Goal: Task Accomplishment & Management: Use online tool/utility

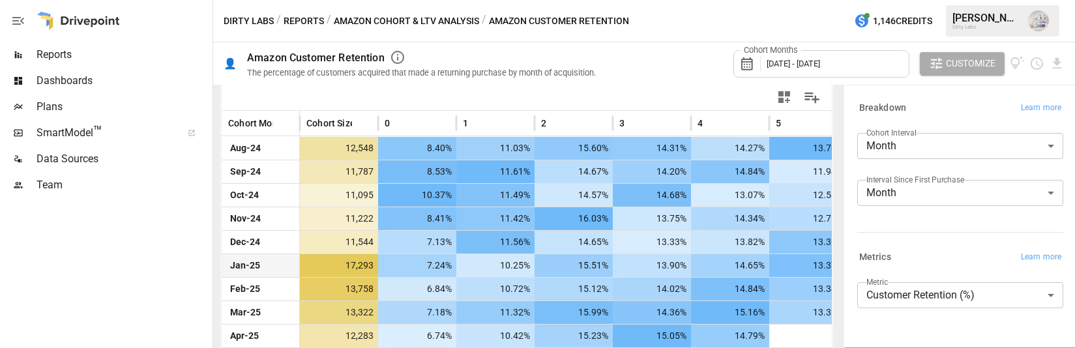
scroll to position [277, 0]
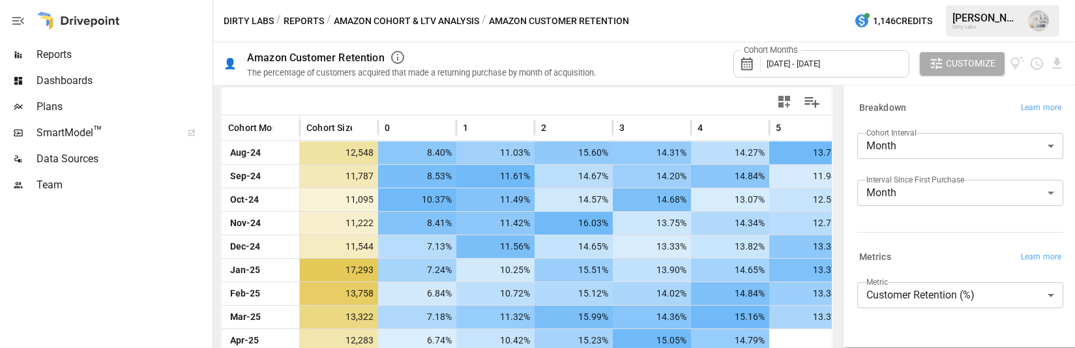
click at [763, 67] on div "Cohort Months August 2024 - August 2025" at bounding box center [821, 63] width 176 height 27
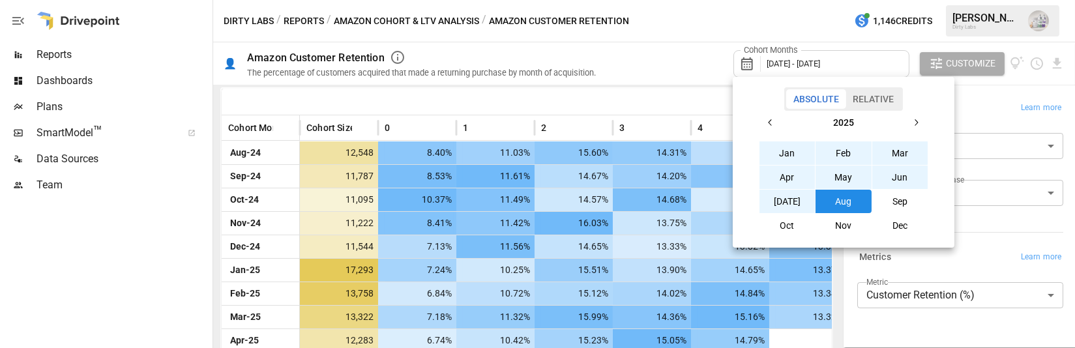
click at [771, 128] on button "button" at bounding box center [770, 122] width 23 height 23
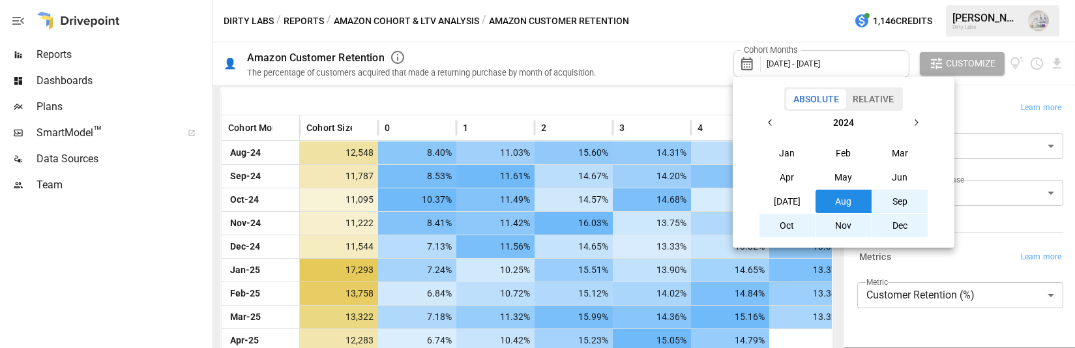
click at [781, 205] on button "Jul" at bounding box center [787, 201] width 56 height 23
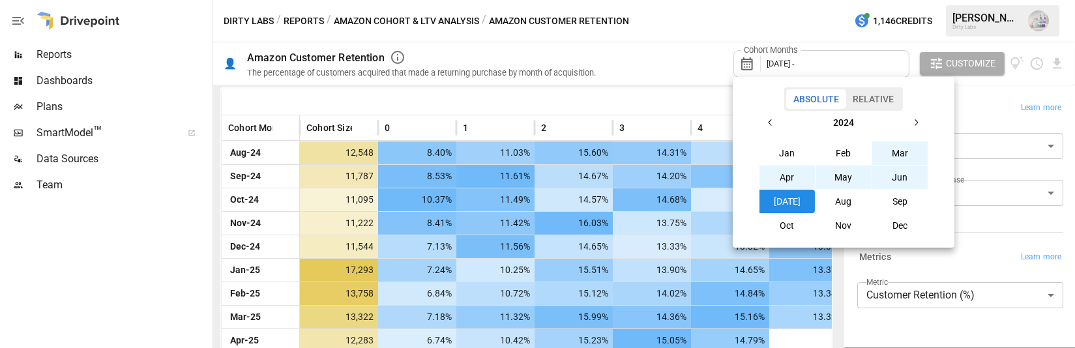
click at [889, 124] on icon "button" at bounding box center [916, 122] width 10 height 10
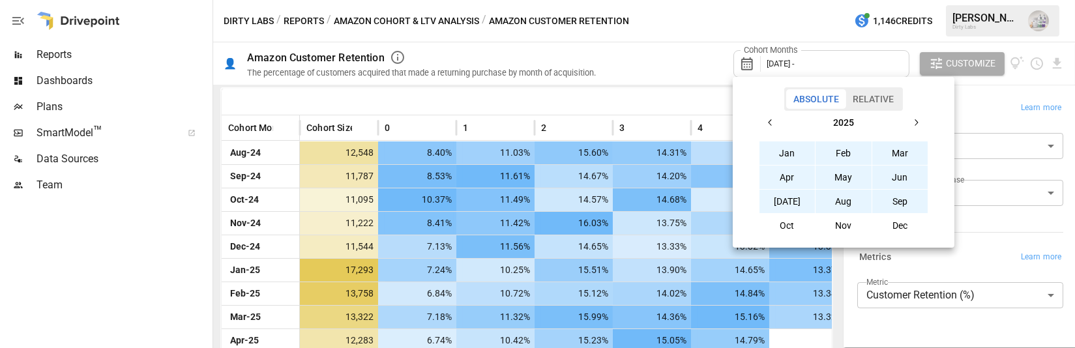
click at [889, 201] on button "Sep" at bounding box center [900, 201] width 56 height 23
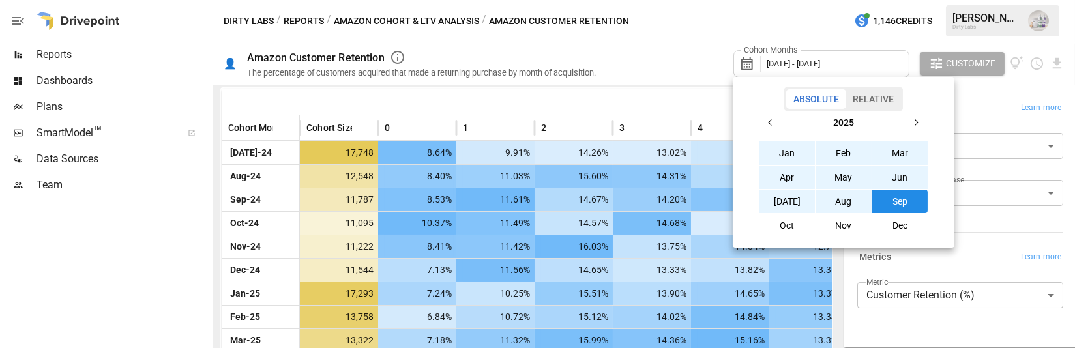
click at [675, 32] on div at bounding box center [537, 174] width 1075 height 348
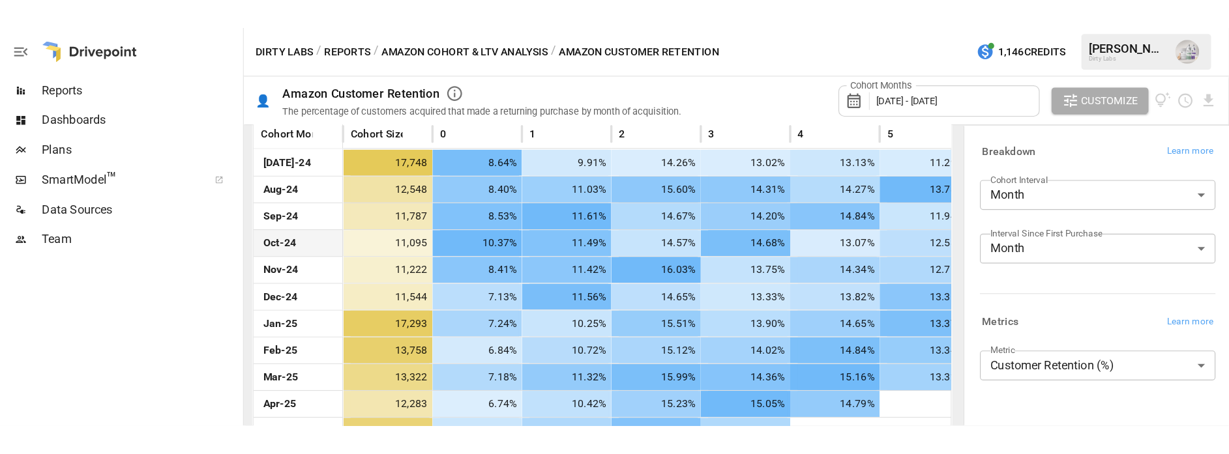
scroll to position [315, 0]
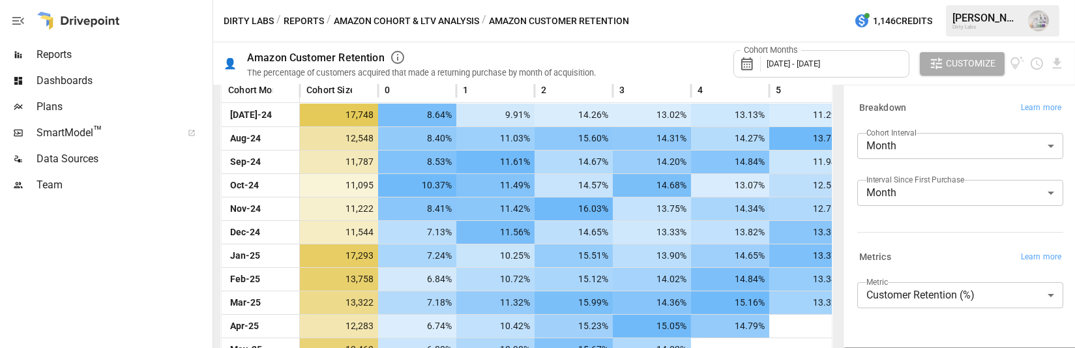
click at [889, 334] on div "**********" at bounding box center [958, 300] width 232 height 434
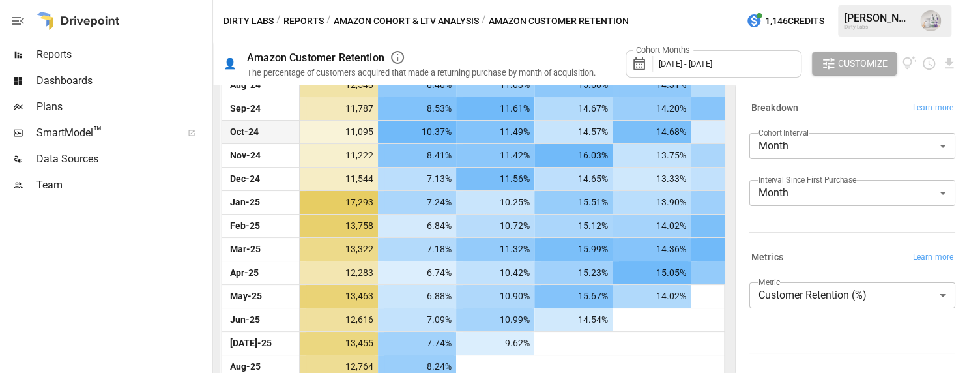
scroll to position [381, 0]
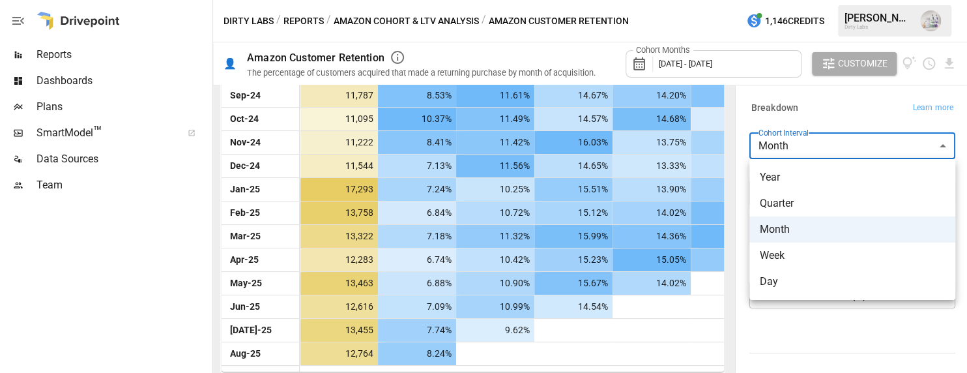
click at [889, 0] on body "Reports Dashboards Plans SmartModel ™ Data Sources Team Dirty Labs / Reports / …" at bounding box center [483, 0] width 967 height 0
drag, startPoint x: 887, startPoint y: 98, endPoint x: 887, endPoint y: 126, distance: 28.0
click at [887, 98] on div at bounding box center [483, 186] width 967 height 373
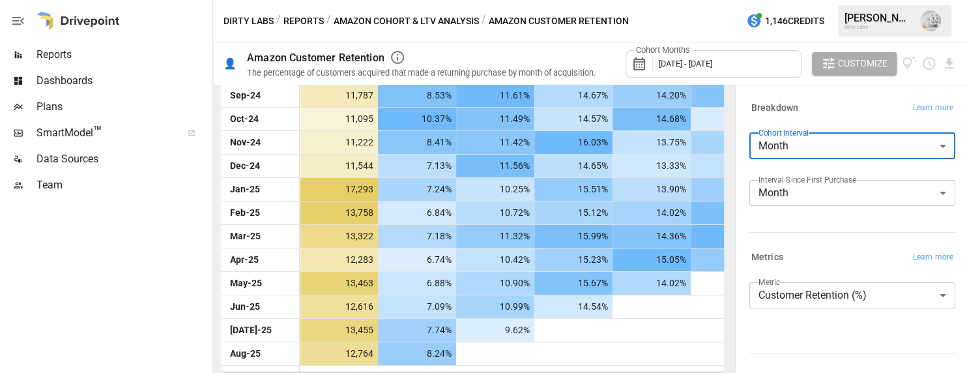
click at [845, 0] on body "Reports Dashboards Plans SmartModel ™ Data Sources Team Dirty Labs / Reports / …" at bounding box center [483, 0] width 967 height 0
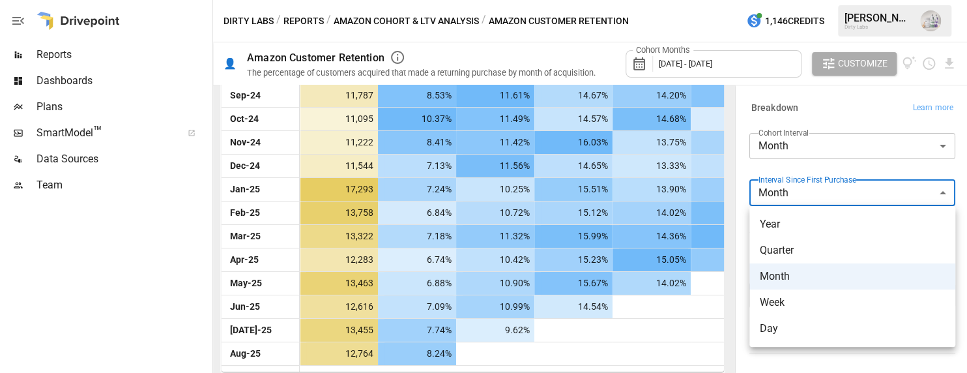
drag, startPoint x: 797, startPoint y: 363, endPoint x: 803, endPoint y: 353, distance: 11.8
click at [796, 334] on div at bounding box center [483, 186] width 967 height 373
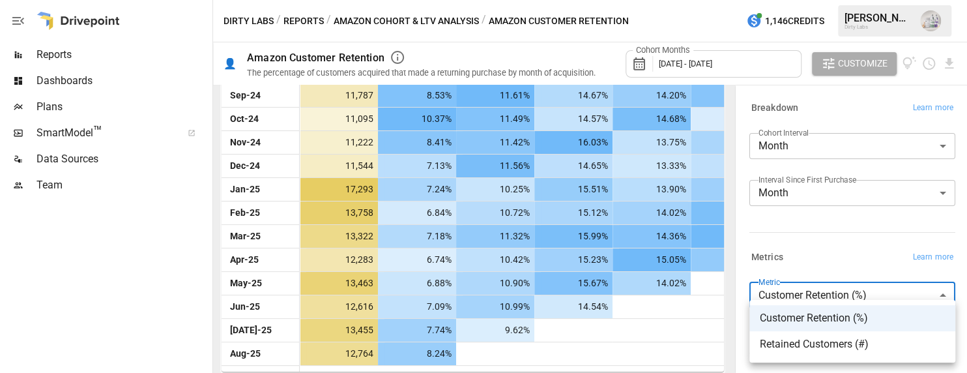
click at [843, 0] on body "Reports Dashboards Plans SmartModel ™ Data Sources Team Dirty Labs / Reports / …" at bounding box center [483, 0] width 967 height 0
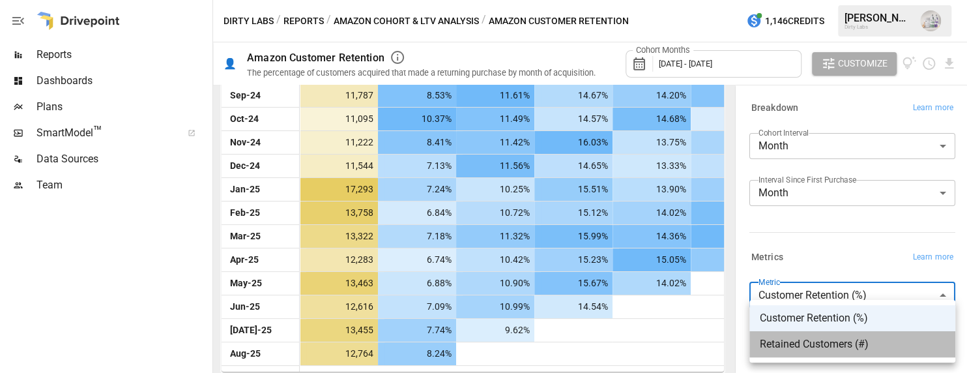
click at [861, 334] on span "Retained Customers (#)" at bounding box center [852, 344] width 185 height 16
type input "**********"
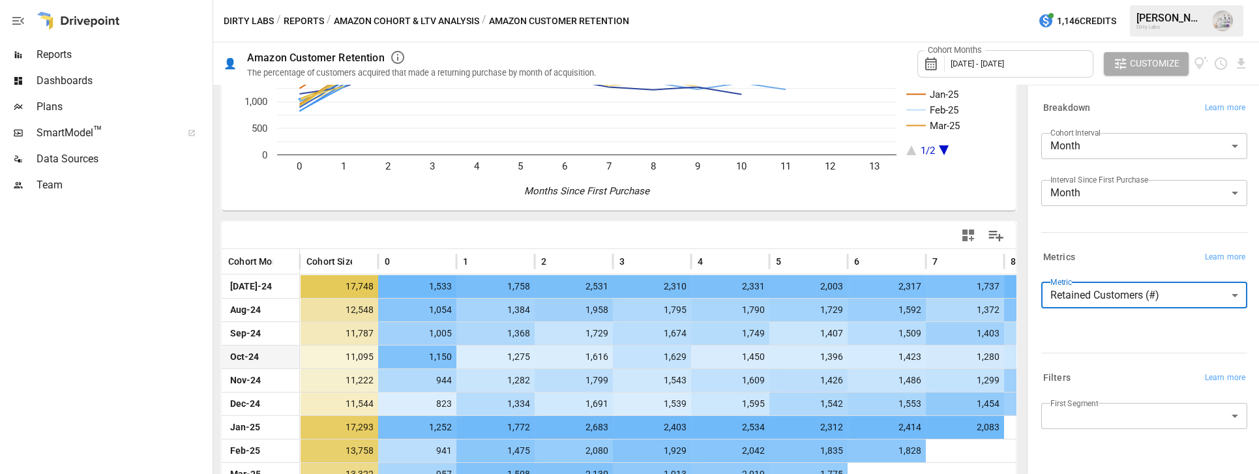
scroll to position [143, 0]
click at [297, 17] on button "Reports" at bounding box center [304, 21] width 40 height 16
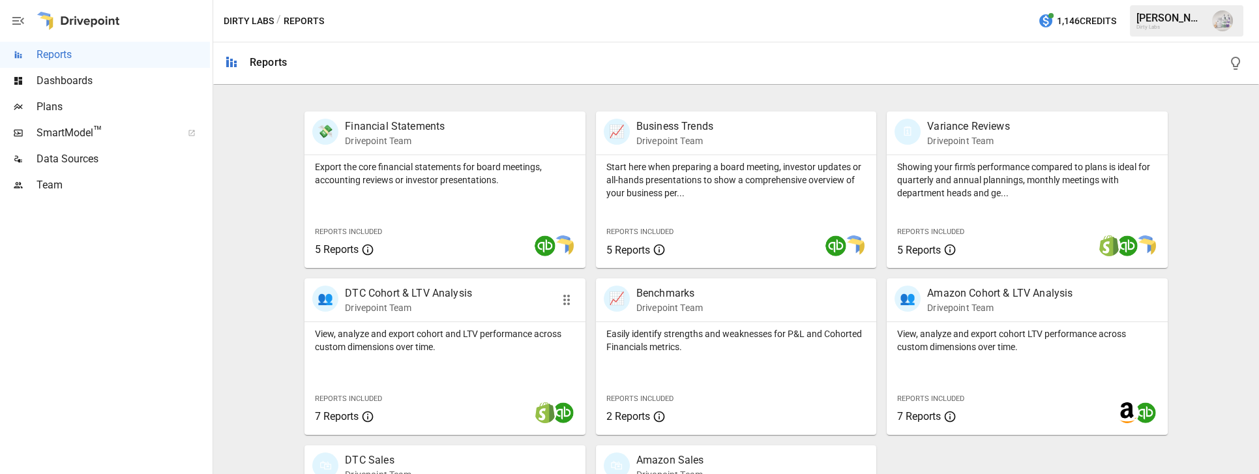
scroll to position [242, 0]
